Goal: Navigation & Orientation: Find specific page/section

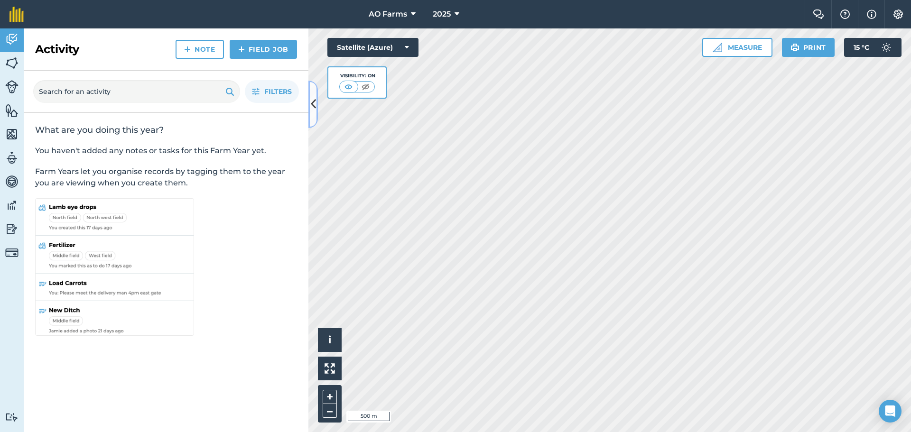
click at [311, 103] on icon at bounding box center [313, 104] width 5 height 17
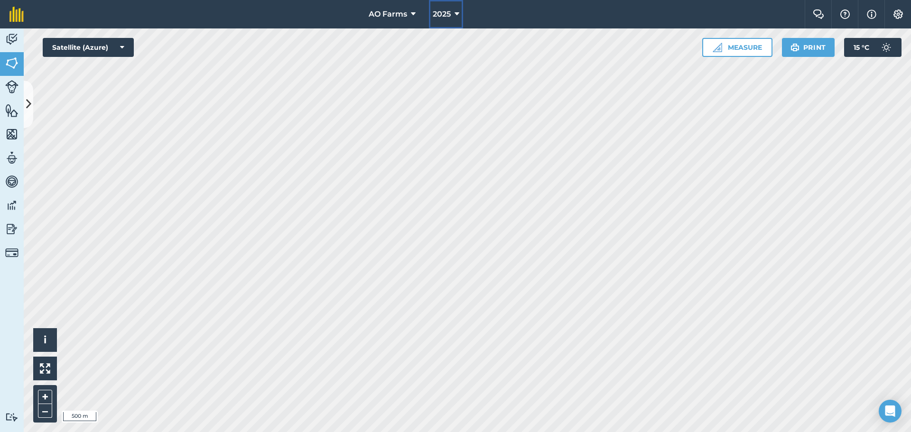
click at [446, 11] on span "2025" at bounding box center [442, 14] width 18 height 11
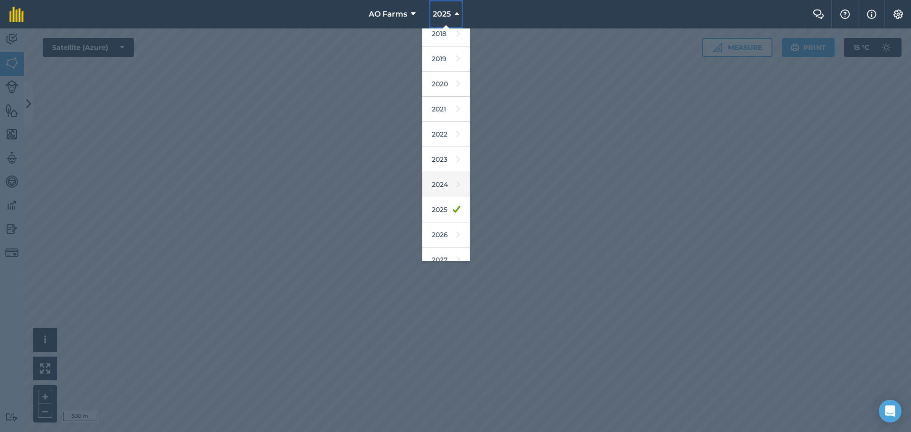
scroll to position [44, 0]
click at [442, 216] on link "2026" at bounding box center [445, 223] width 47 height 25
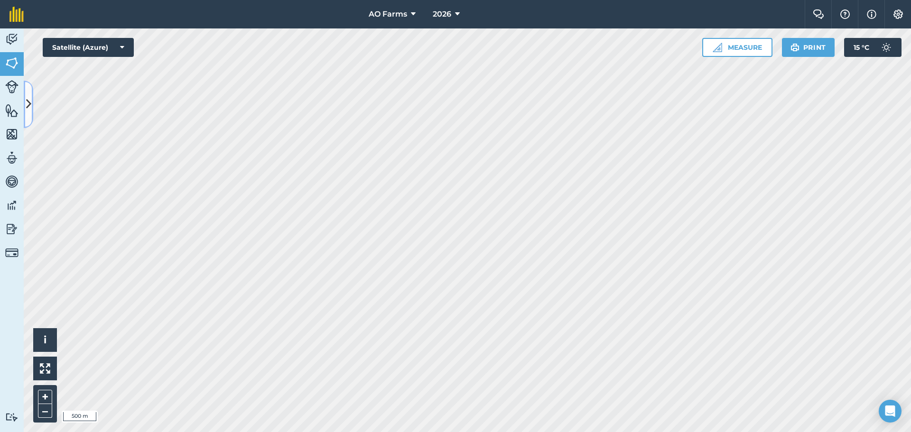
click at [25, 99] on button at bounding box center [28, 104] width 9 height 47
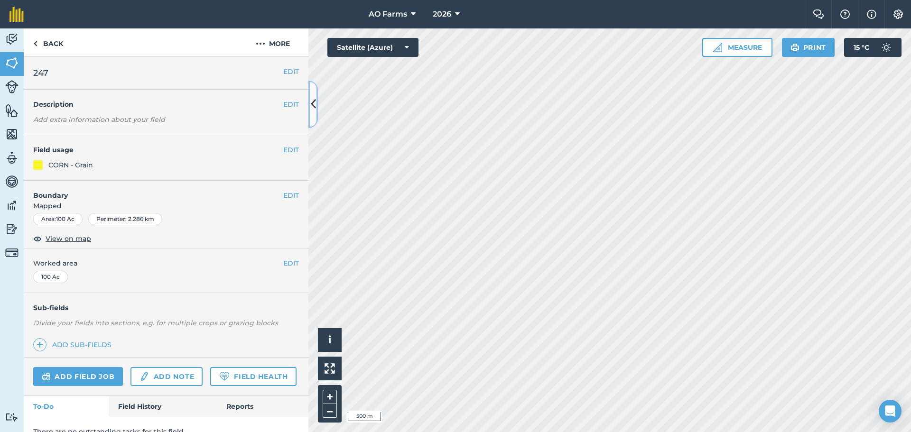
click at [311, 103] on icon at bounding box center [313, 104] width 5 height 17
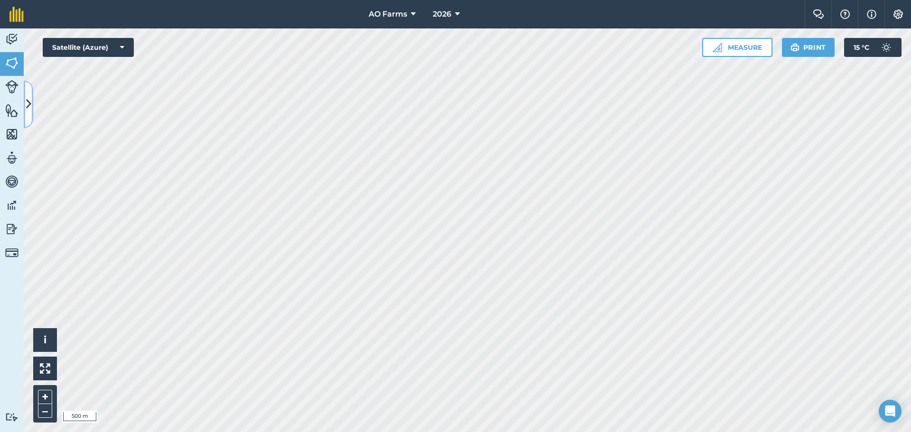
click at [27, 102] on icon at bounding box center [28, 104] width 5 height 17
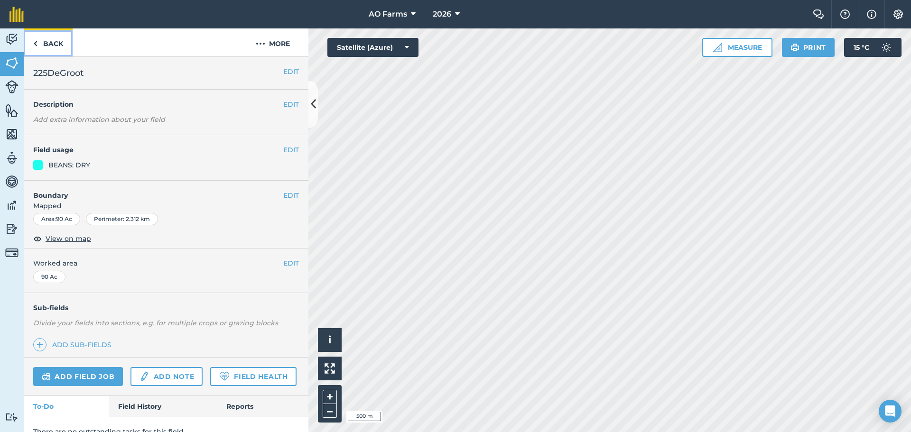
click at [42, 47] on link "Back" at bounding box center [48, 42] width 49 height 28
click at [41, 42] on link "Back" at bounding box center [48, 42] width 49 height 28
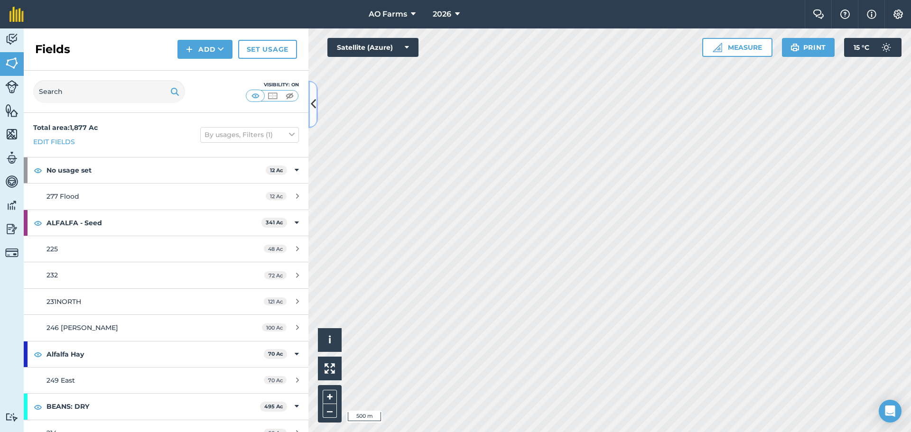
click at [314, 101] on icon at bounding box center [313, 104] width 5 height 17
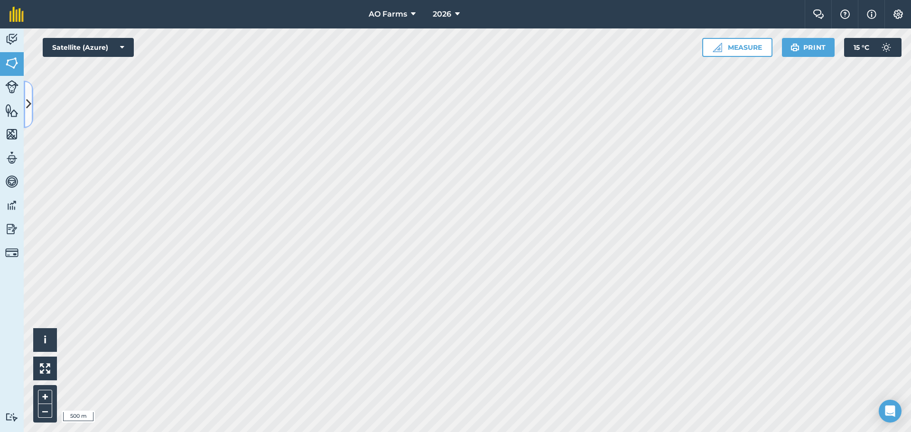
click at [28, 105] on icon at bounding box center [28, 104] width 5 height 17
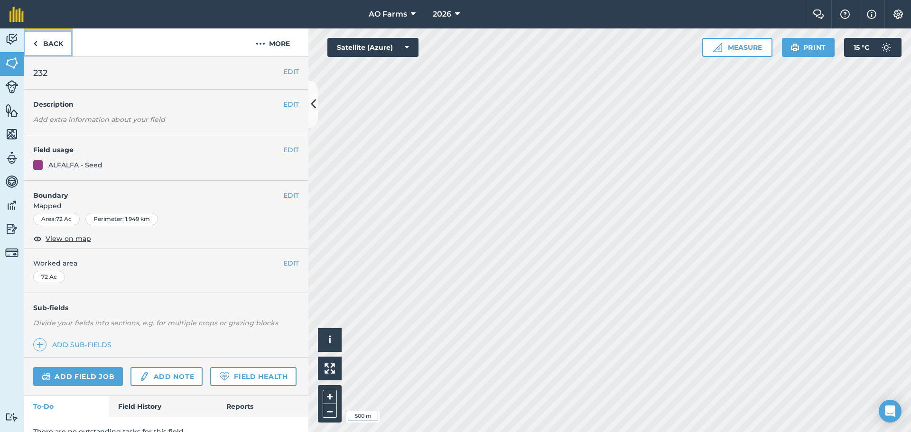
click at [37, 45] on img at bounding box center [35, 43] width 4 height 11
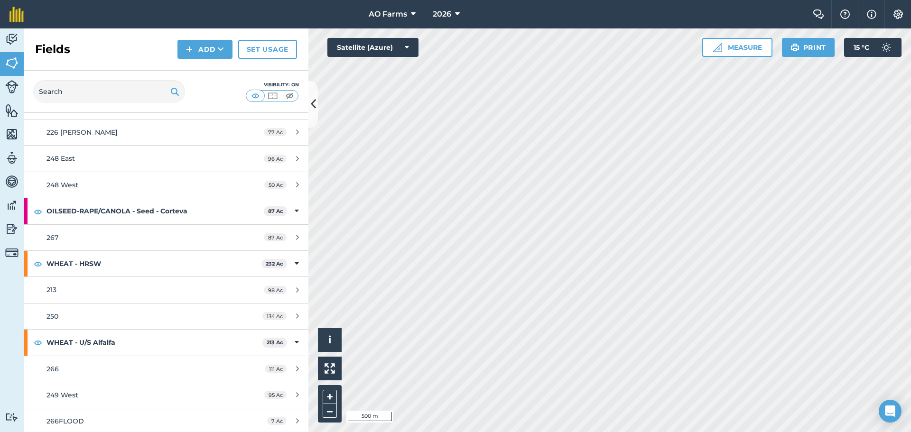
scroll to position [592, 0]
click at [451, 10] on span "2026" at bounding box center [442, 14] width 19 height 11
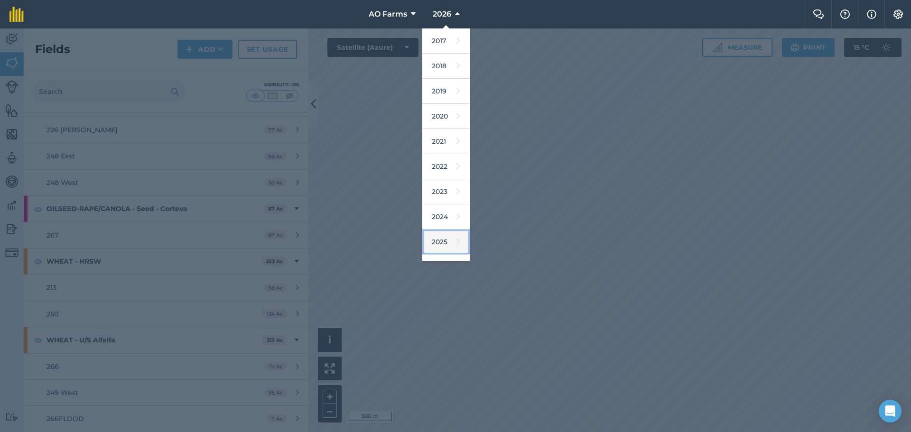
click at [439, 241] on link "2025" at bounding box center [445, 242] width 47 height 25
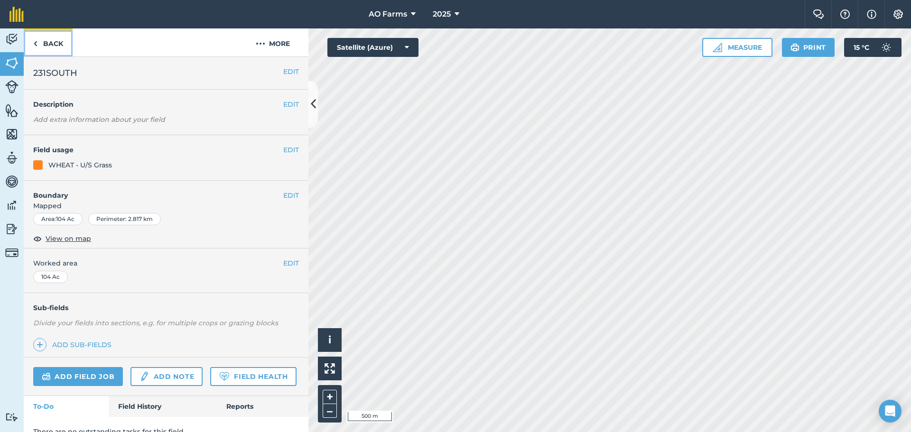
click at [37, 41] on img at bounding box center [35, 43] width 4 height 11
